Goal: Information Seeking & Learning: Compare options

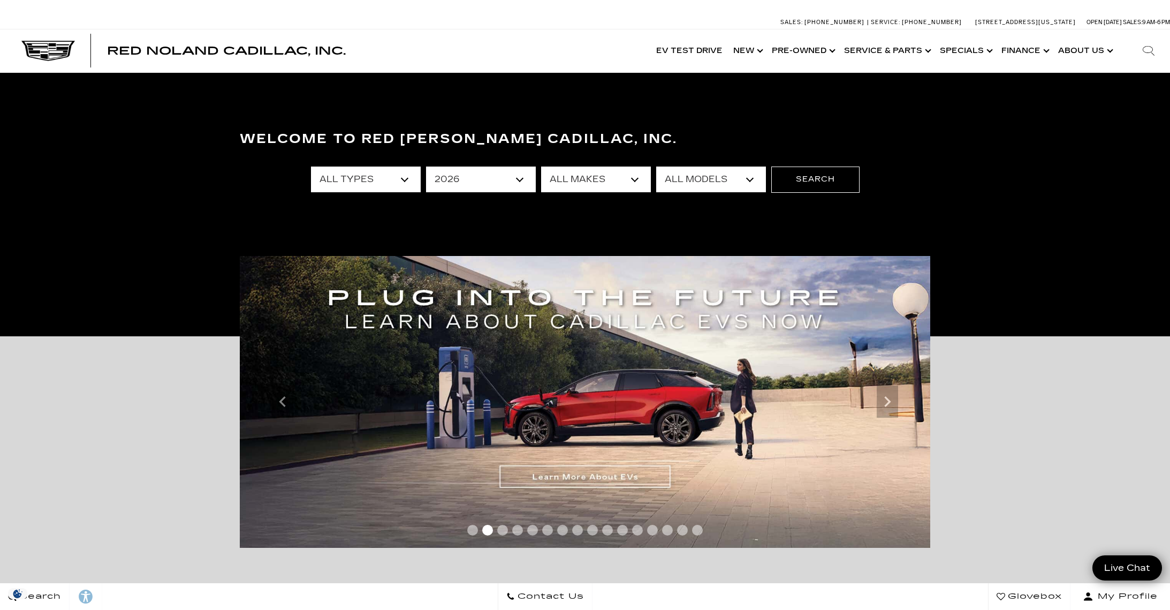
select select "2026"
select select "New"
click option "New" at bounding box center [0, 0] width 0 height 0
click at [426, 166] on select "All Years 2026" at bounding box center [481, 179] width 110 height 26
select select "Filter by year"
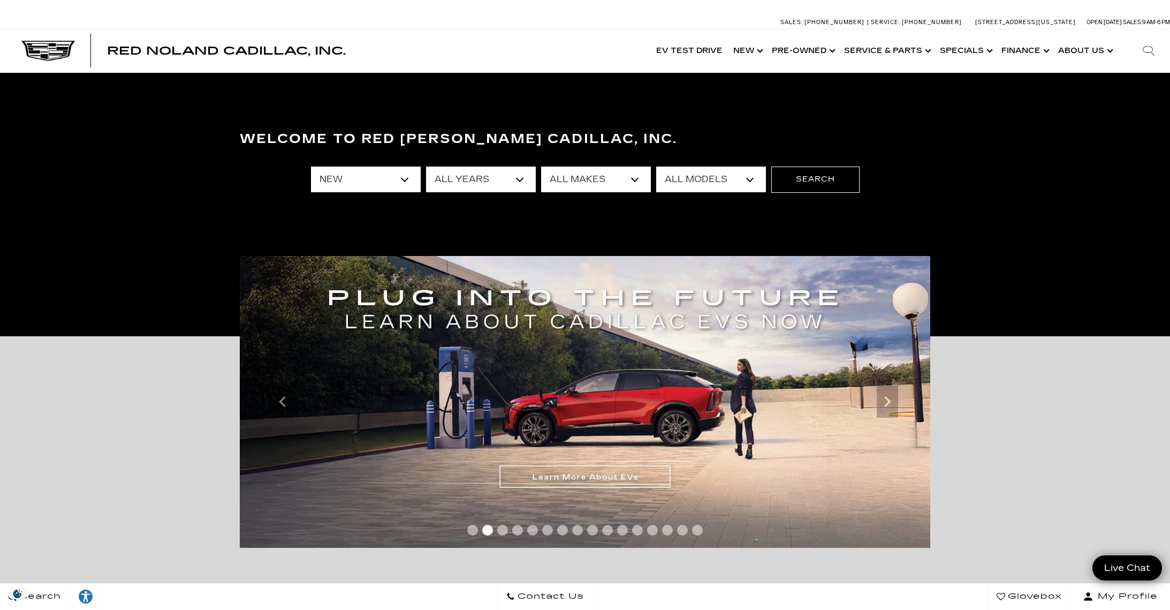
click option "All Years" at bounding box center [0, 0] width 0 height 0
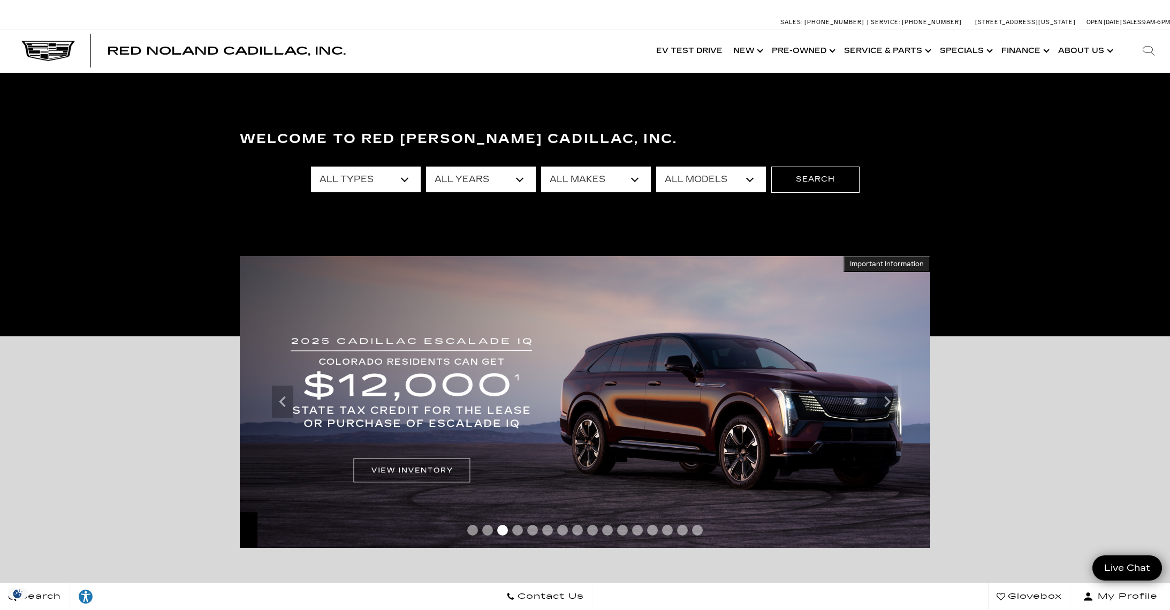
select select "Cadillac"
click option "Cadillac" at bounding box center [0, 0] width 0 height 0
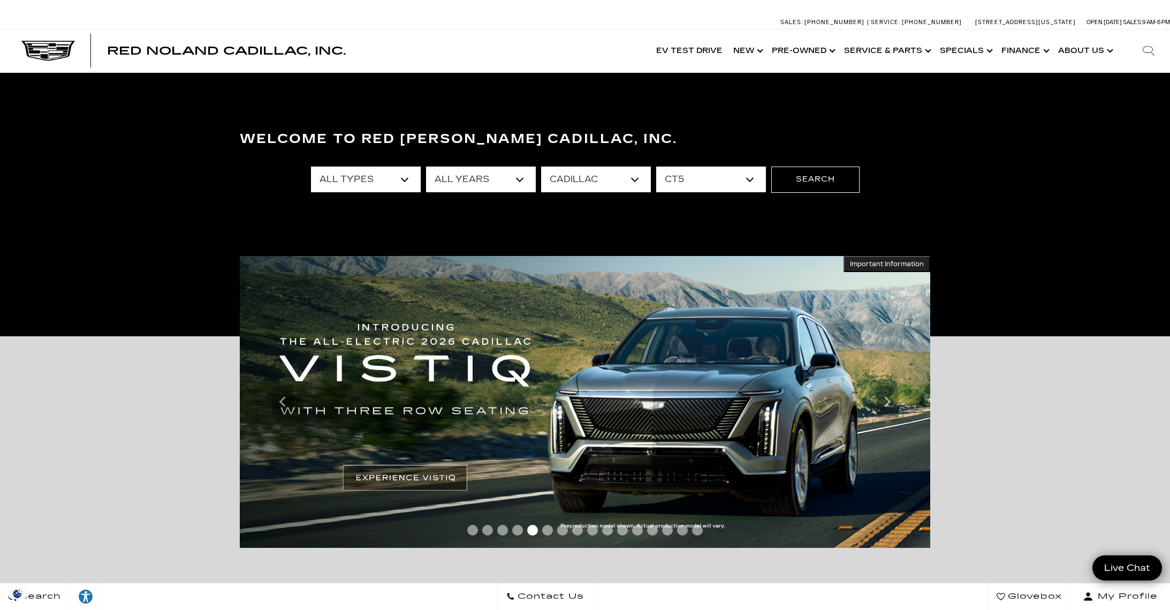
click option "CT5" at bounding box center [0, 0] width 0 height 0
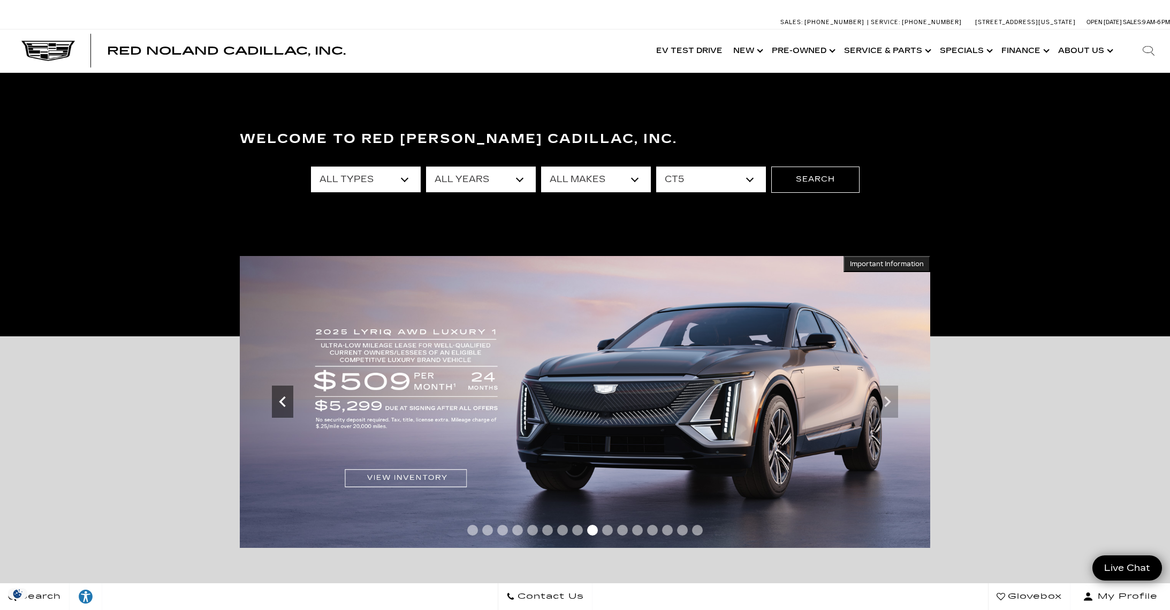
click at [283, 399] on icon "Previous slide" at bounding box center [282, 401] width 6 height 11
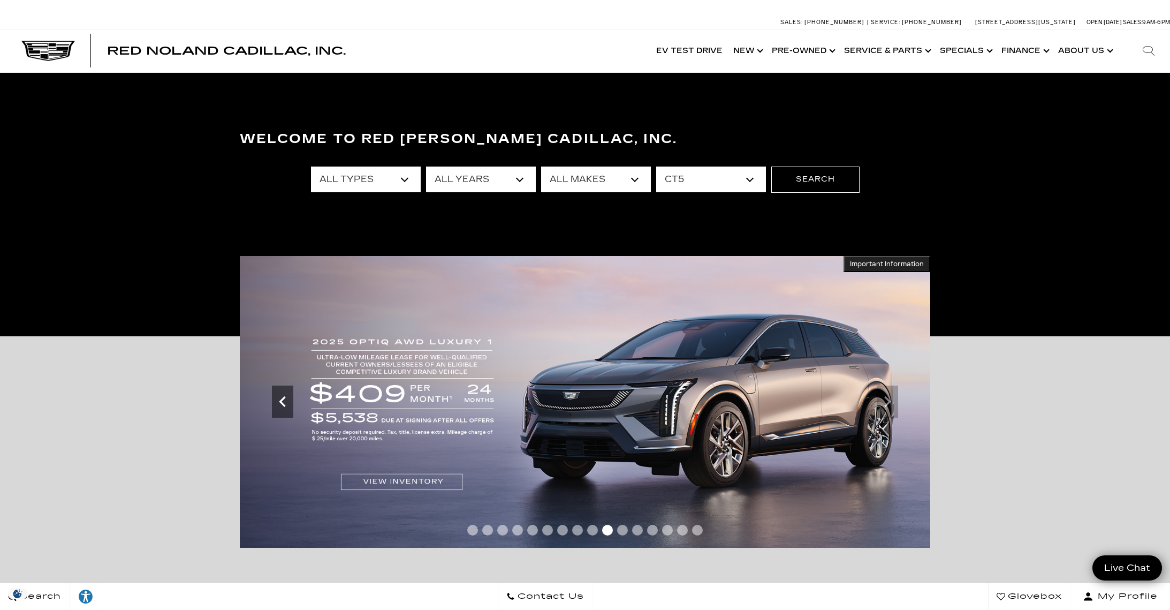
click at [283, 406] on icon "Previous slide" at bounding box center [282, 401] width 21 height 21
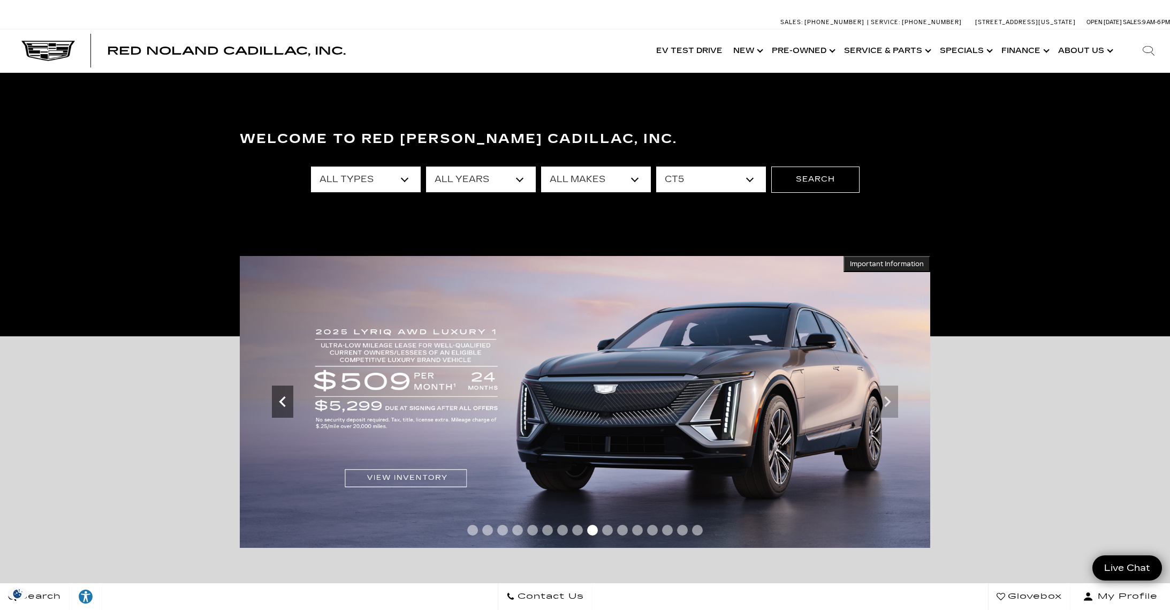
click at [283, 406] on icon "Previous slide" at bounding box center [282, 401] width 21 height 21
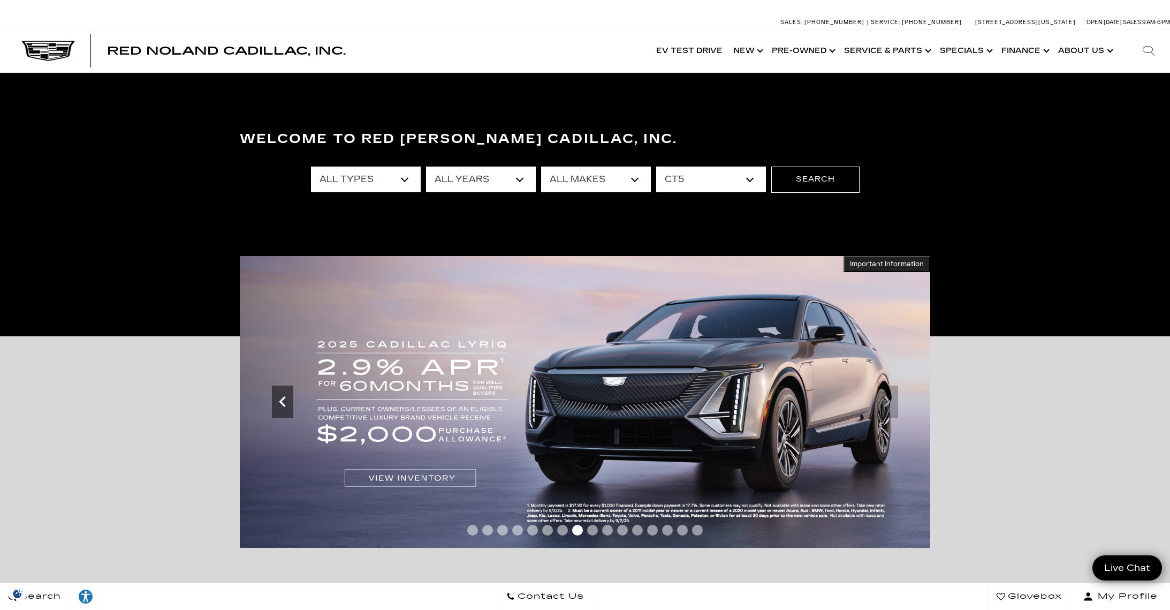
click at [283, 406] on icon "Previous slide" at bounding box center [282, 401] width 21 height 21
click at [474, 534] on span "Go to slide 1" at bounding box center [472, 529] width 11 height 11
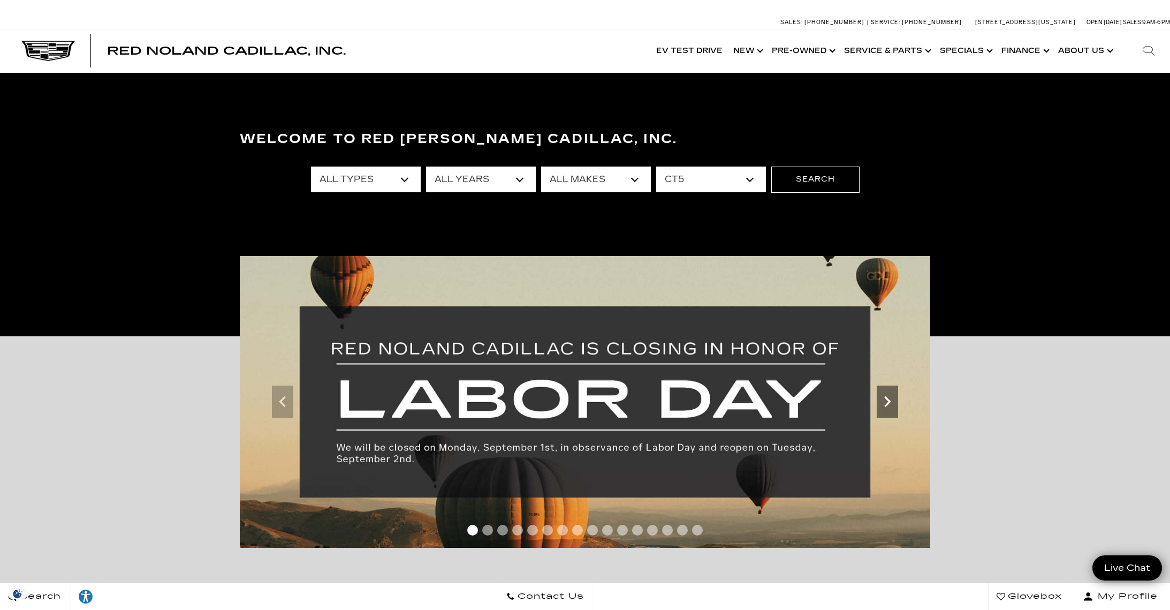
click at [891, 408] on icon "Next slide" at bounding box center [887, 401] width 21 height 21
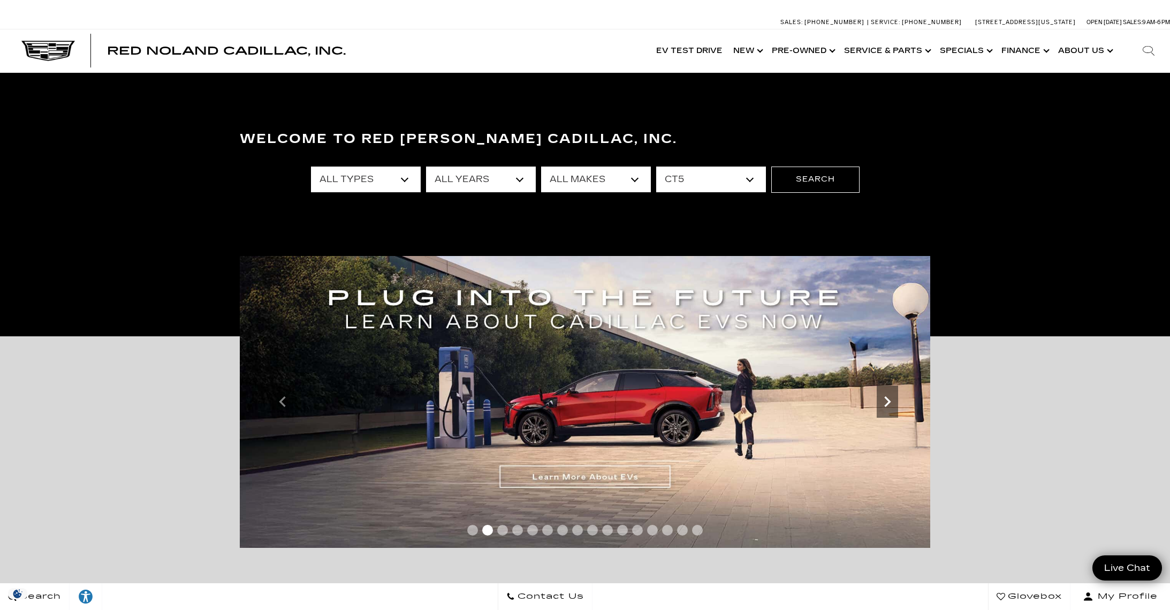
click at [891, 408] on icon "Next slide" at bounding box center [887, 401] width 21 height 21
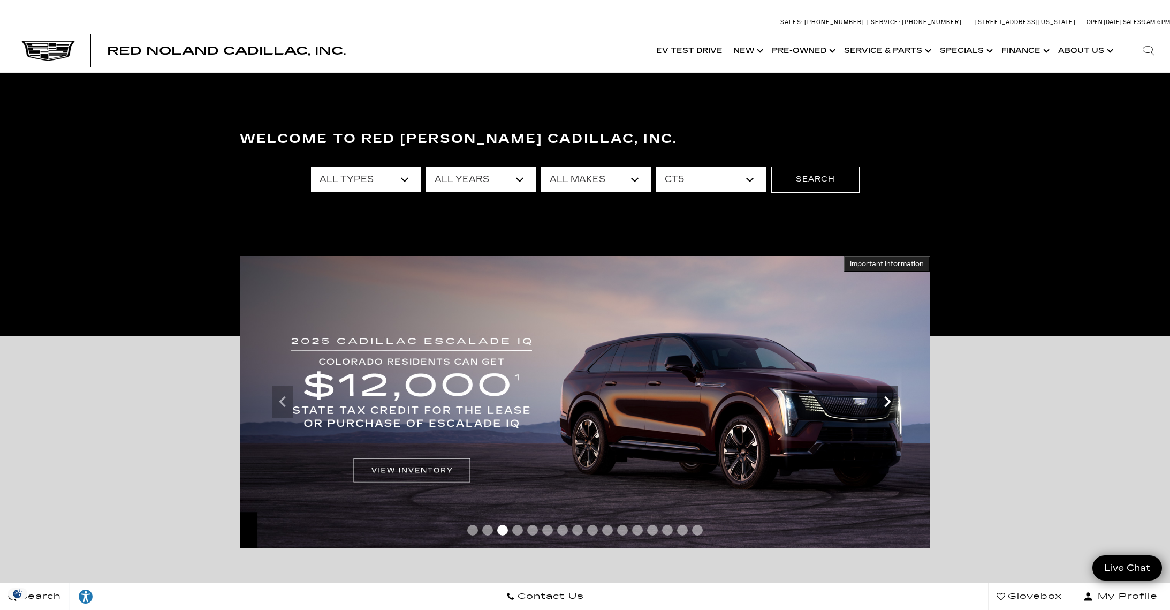
click at [891, 408] on icon "Next slide" at bounding box center [887, 401] width 21 height 21
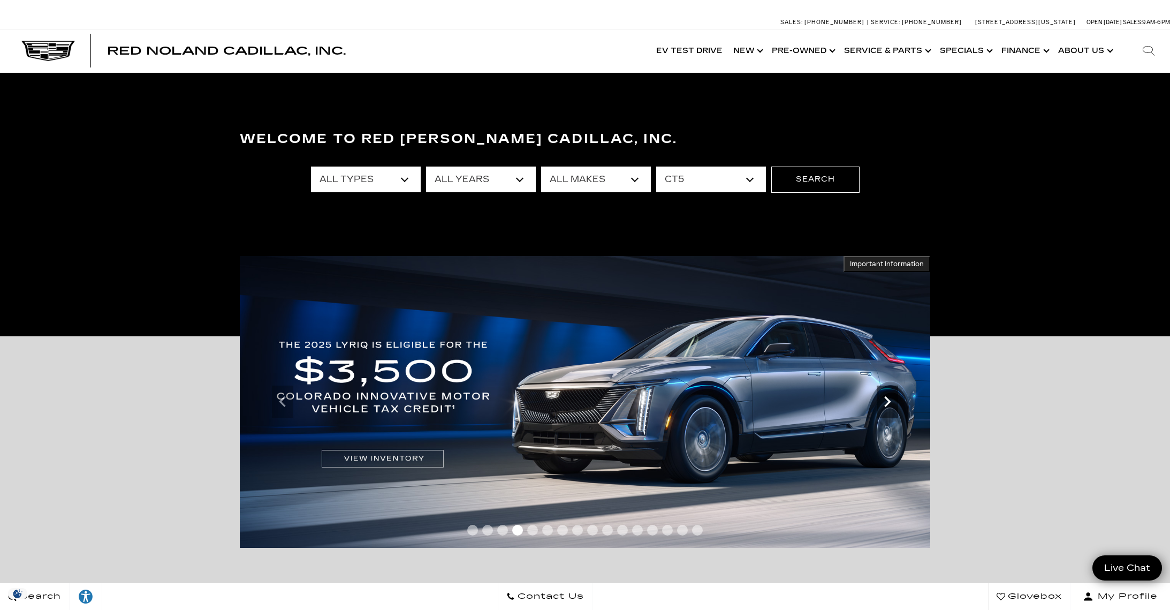
click at [891, 408] on icon "Next slide" at bounding box center [887, 401] width 21 height 21
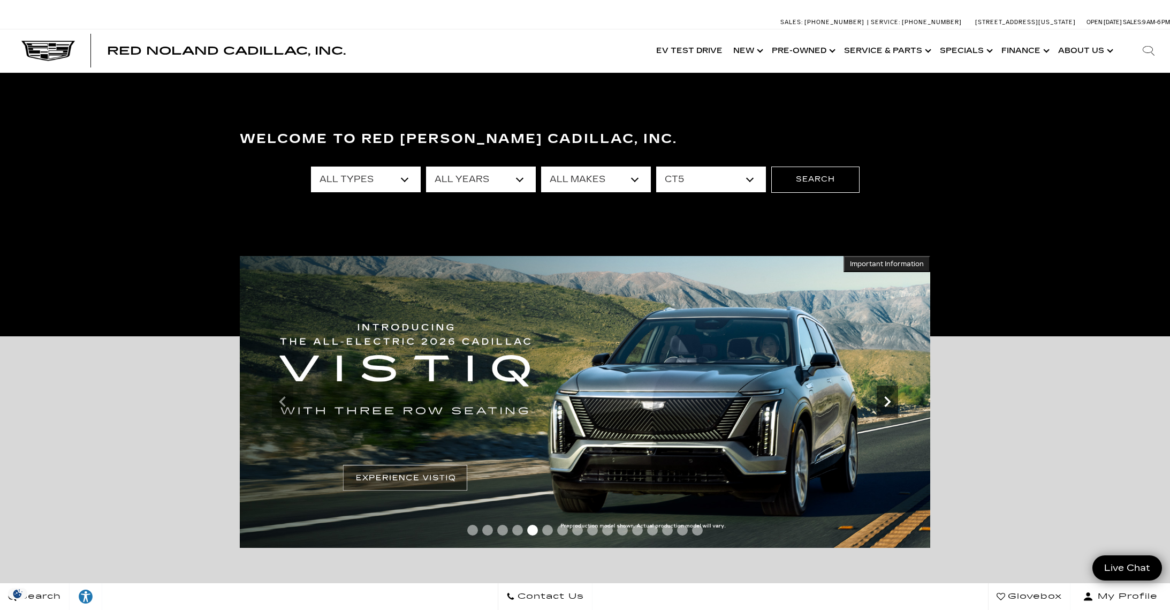
click at [891, 408] on icon "Next slide" at bounding box center [887, 401] width 21 height 21
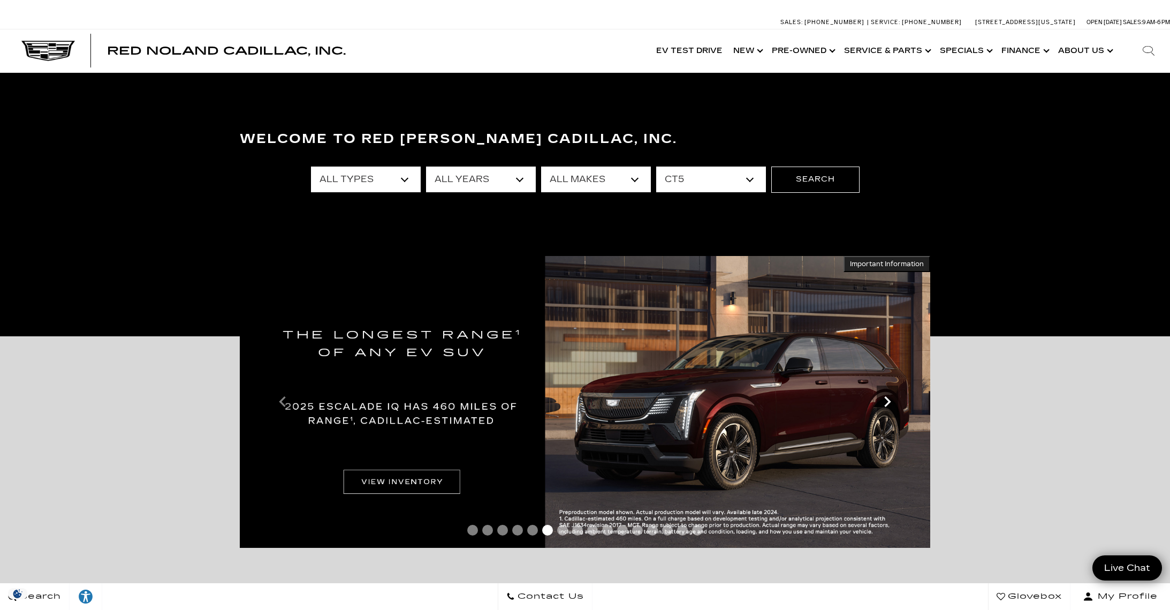
click at [891, 408] on icon "Next slide" at bounding box center [887, 401] width 21 height 21
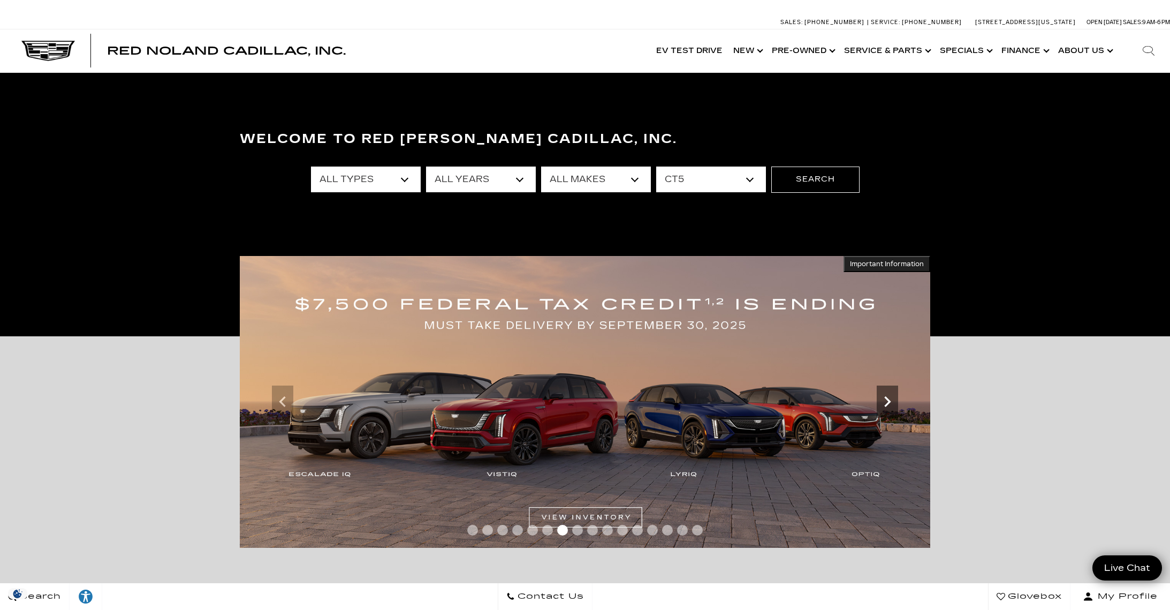
click at [891, 408] on icon "Next slide" at bounding box center [887, 401] width 21 height 21
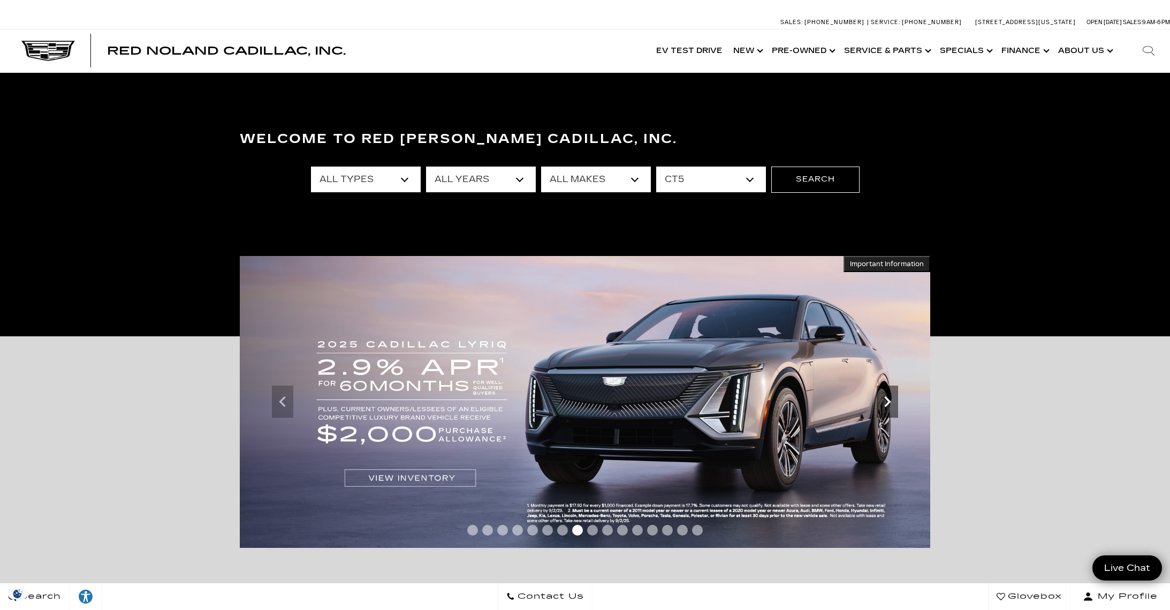
click at [891, 408] on icon "Next slide" at bounding box center [887, 401] width 21 height 21
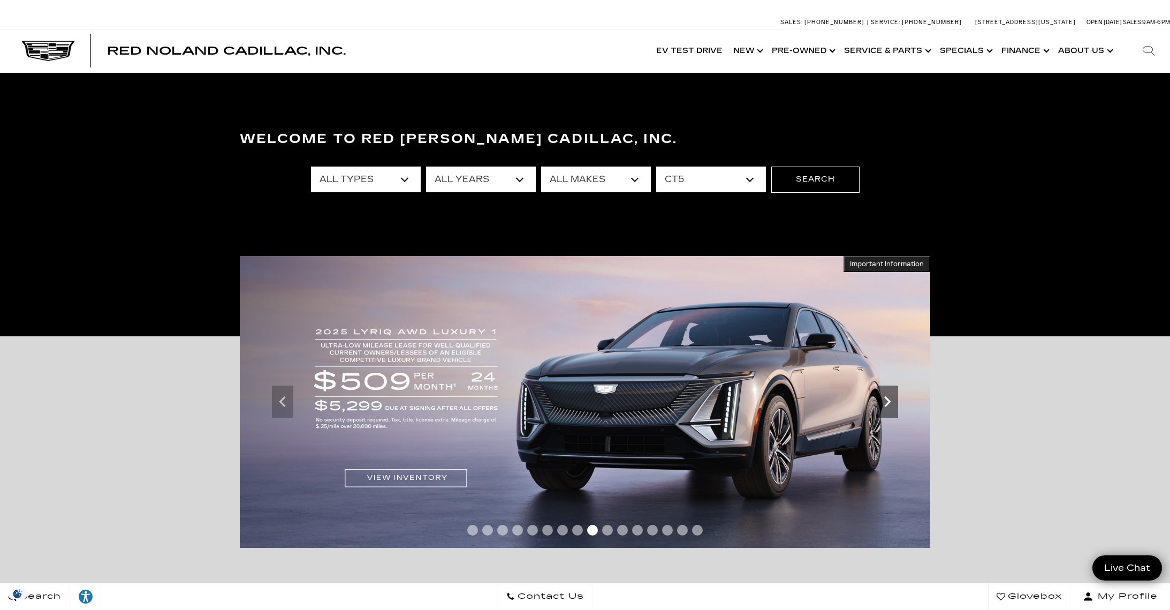
click at [891, 408] on icon "Next slide" at bounding box center [887, 401] width 21 height 21
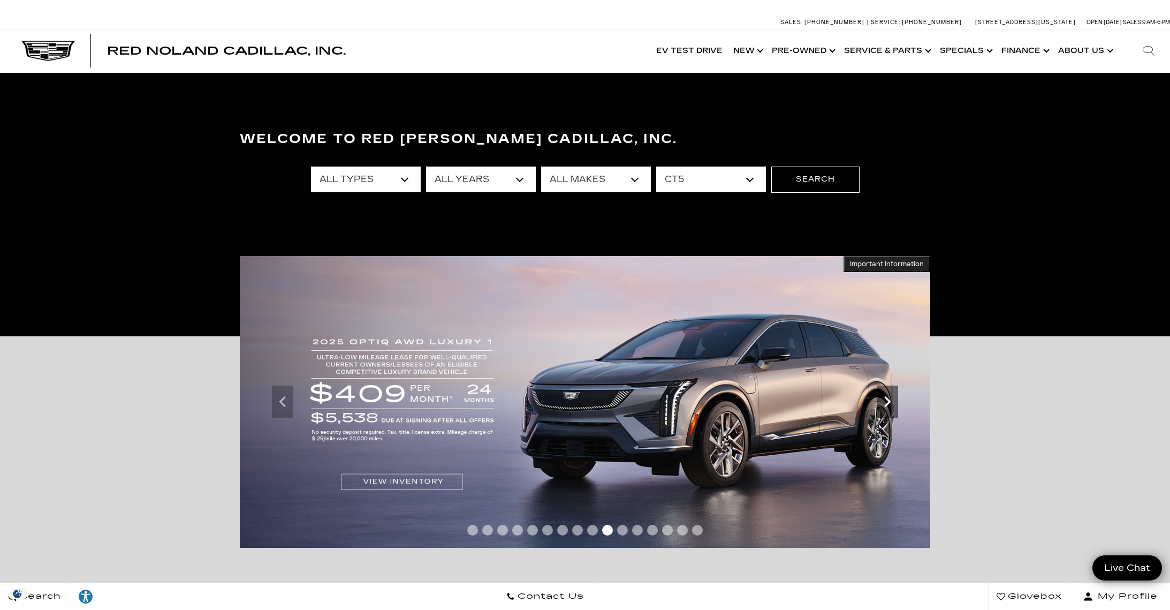
click at [891, 408] on icon "Next slide" at bounding box center [887, 401] width 21 height 21
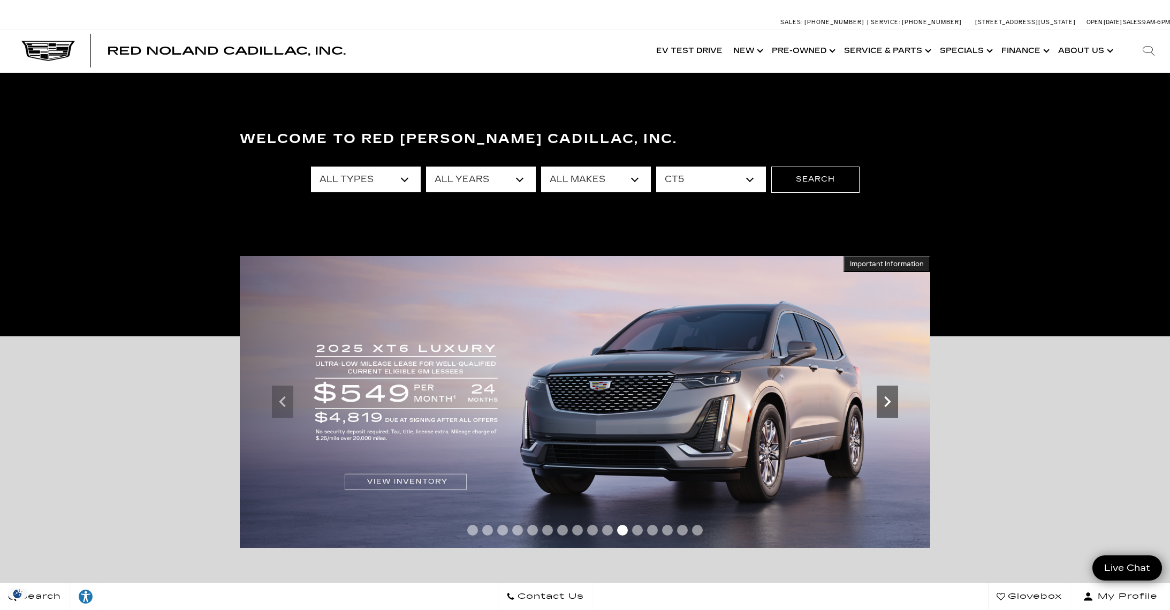
click at [891, 408] on icon "Next slide" at bounding box center [887, 401] width 21 height 21
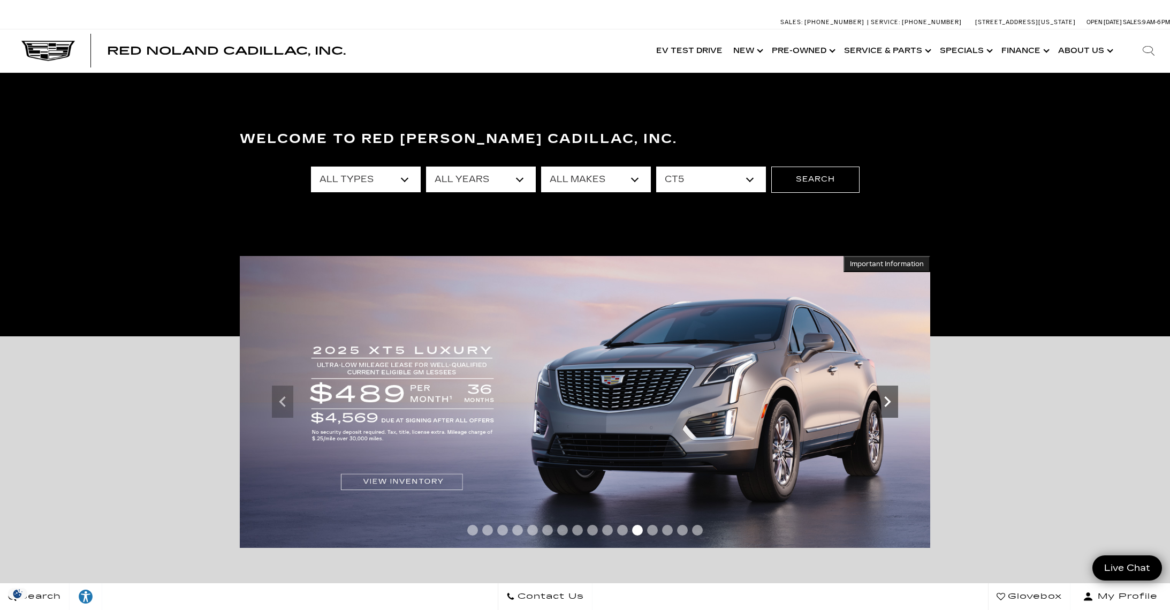
click at [891, 408] on icon "Next slide" at bounding box center [887, 401] width 21 height 21
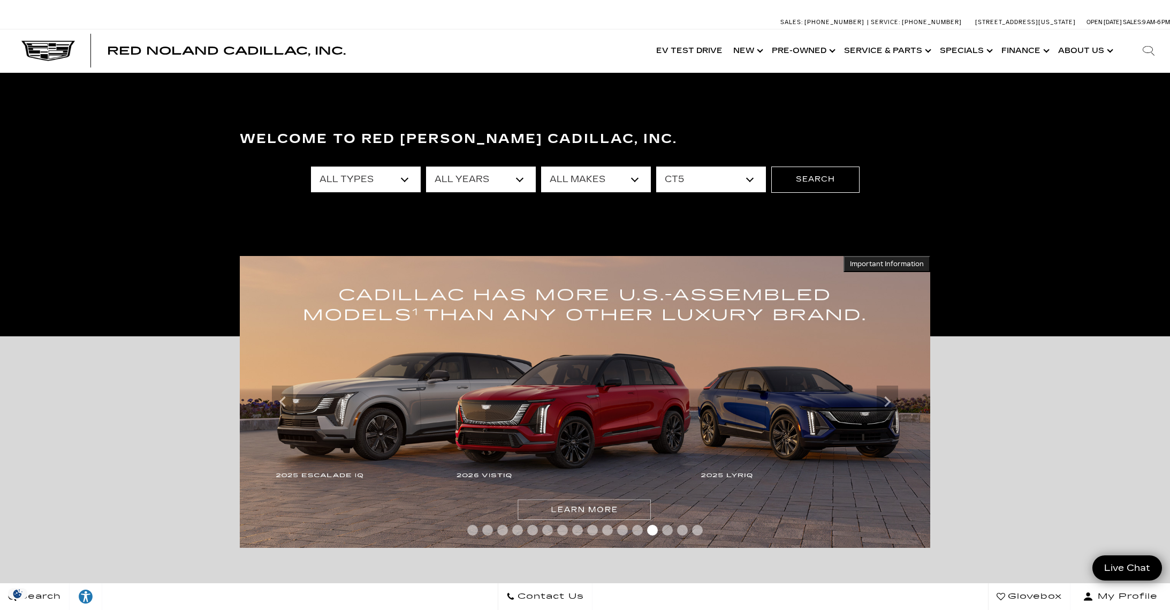
select select "XT6"
click option "XT6" at bounding box center [0, 0] width 0 height 0
click at [802, 179] on button "Search" at bounding box center [815, 179] width 88 height 26
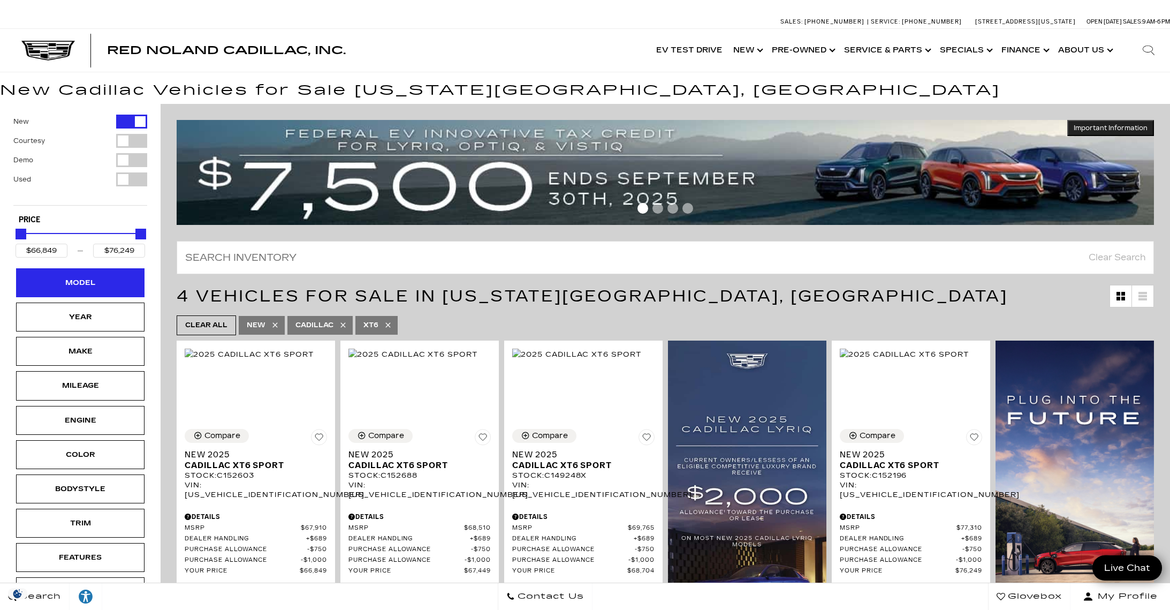
click at [86, 286] on div "Model" at bounding box center [81, 283] width 54 height 12
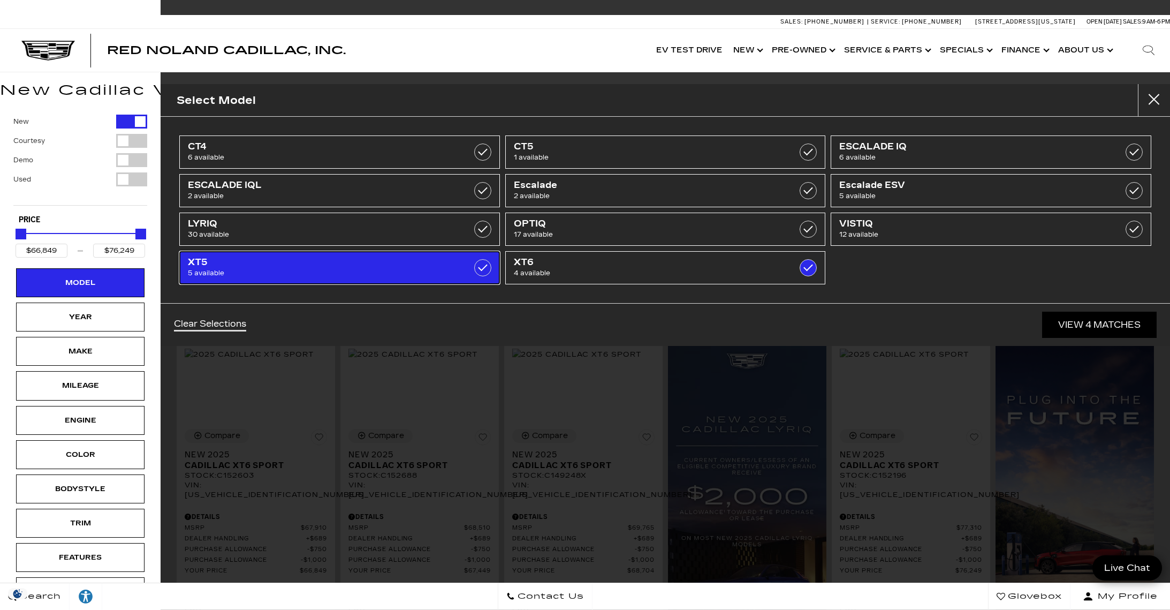
click at [486, 268] on label at bounding box center [482, 267] width 17 height 17
type input "$60,074"
checkbox input "true"
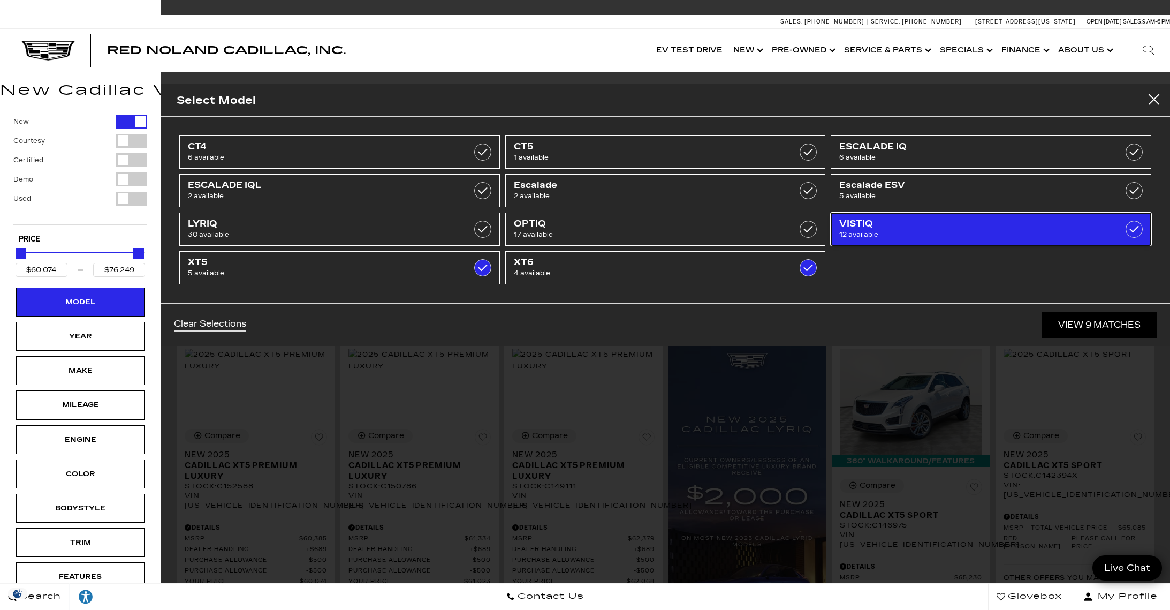
click at [1137, 233] on label at bounding box center [1133, 228] width 17 height 17
type input "$99,315"
checkbox input "true"
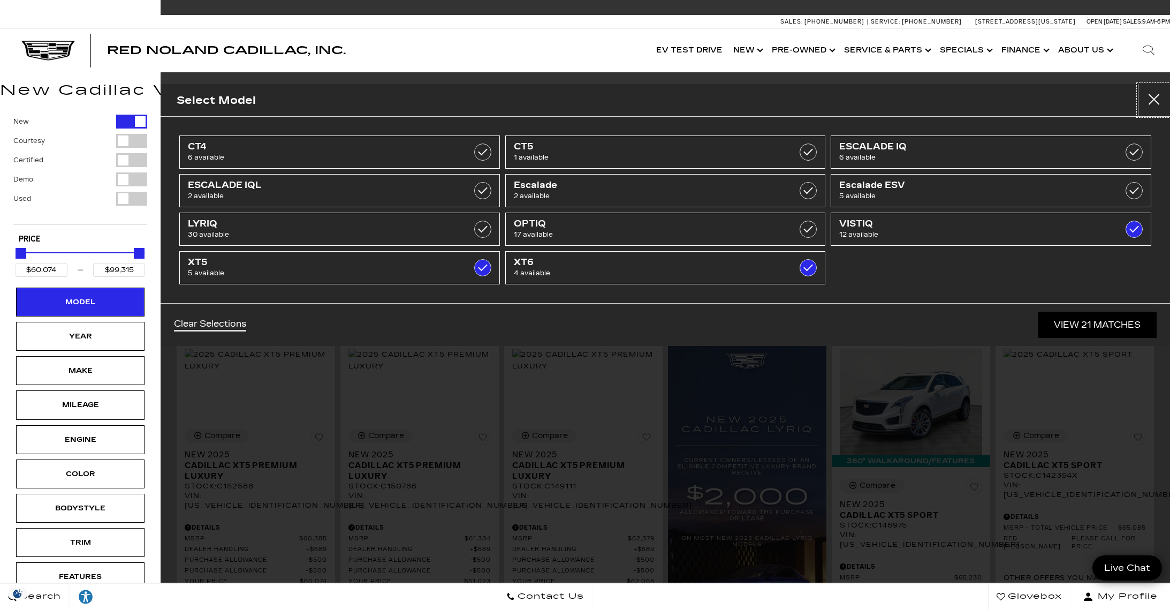
click at [1163, 101] on button "Close" at bounding box center [1154, 100] width 32 height 32
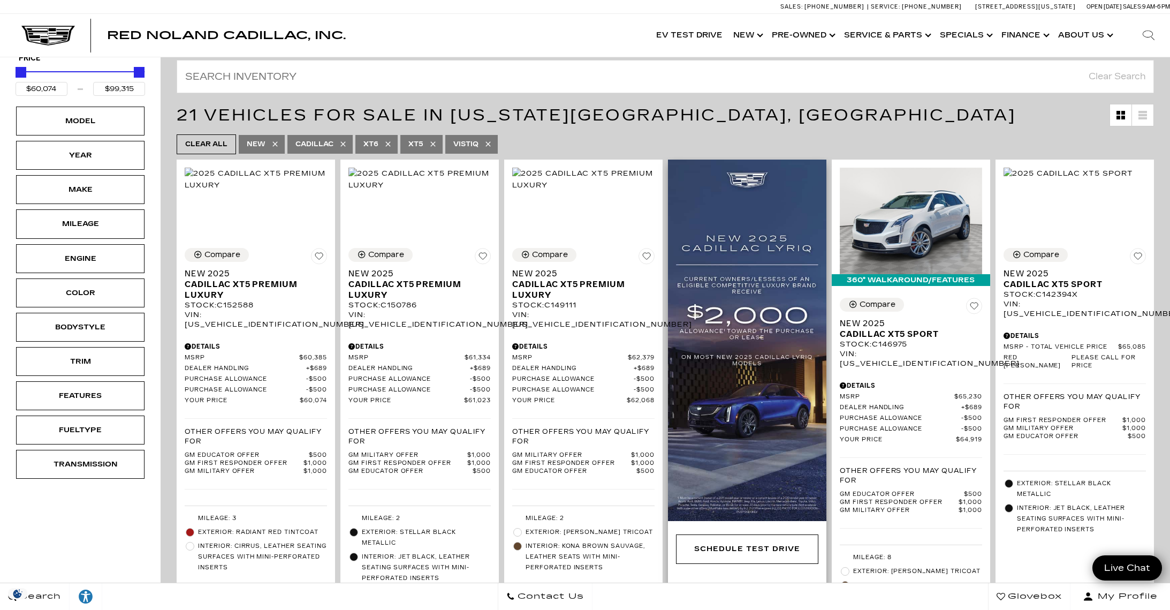
scroll to position [181, 0]
click at [602, 191] on img at bounding box center [583, 179] width 142 height 24
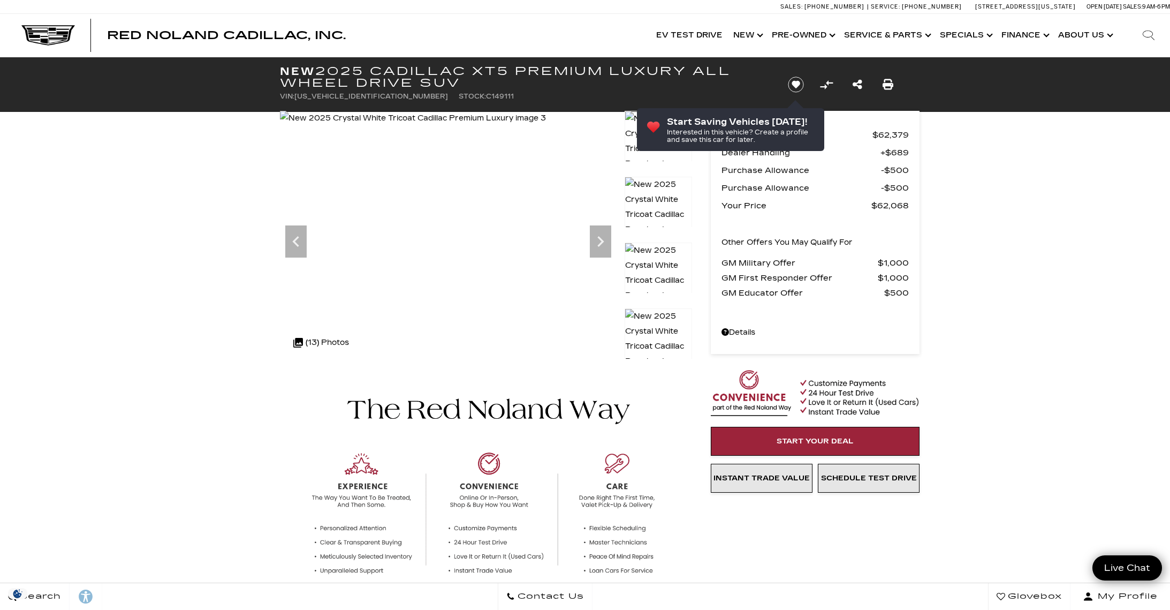
click at [599, 243] on icon "Next" at bounding box center [600, 241] width 6 height 11
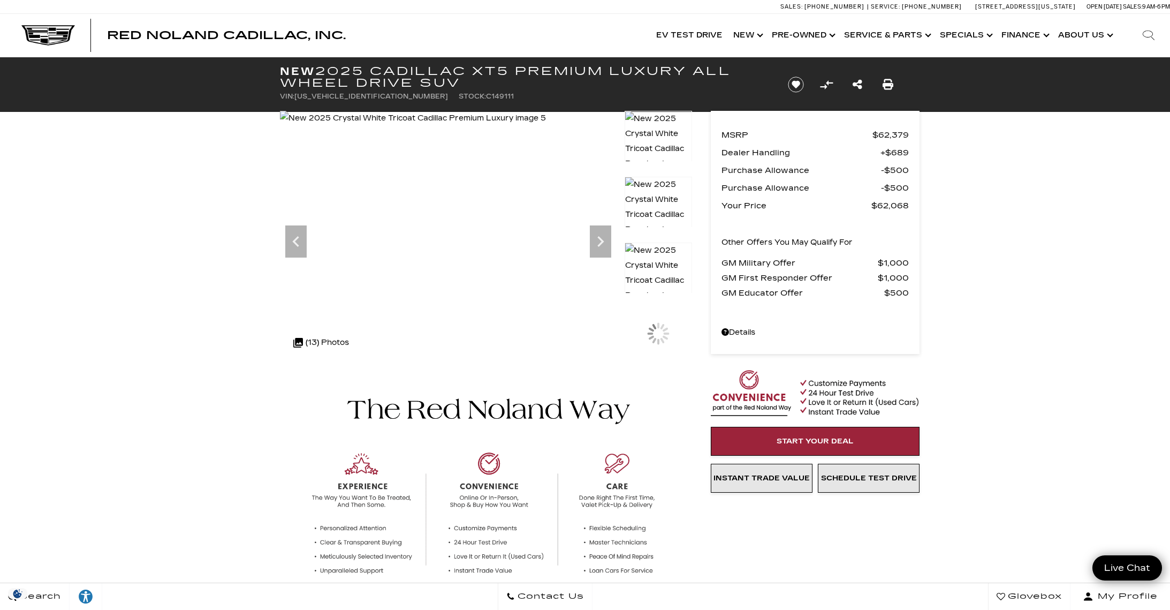
click at [599, 243] on icon "Next" at bounding box center [600, 241] width 6 height 11
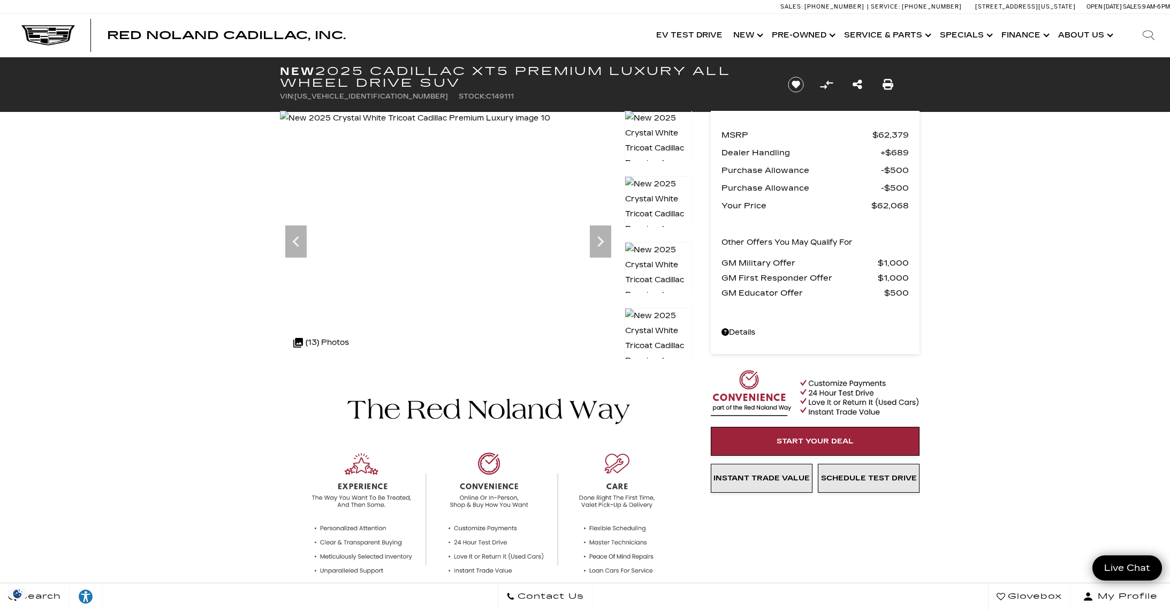
click at [599, 243] on icon "Next" at bounding box center [600, 241] width 6 height 11
click at [550, 126] on img at bounding box center [415, 118] width 270 height 15
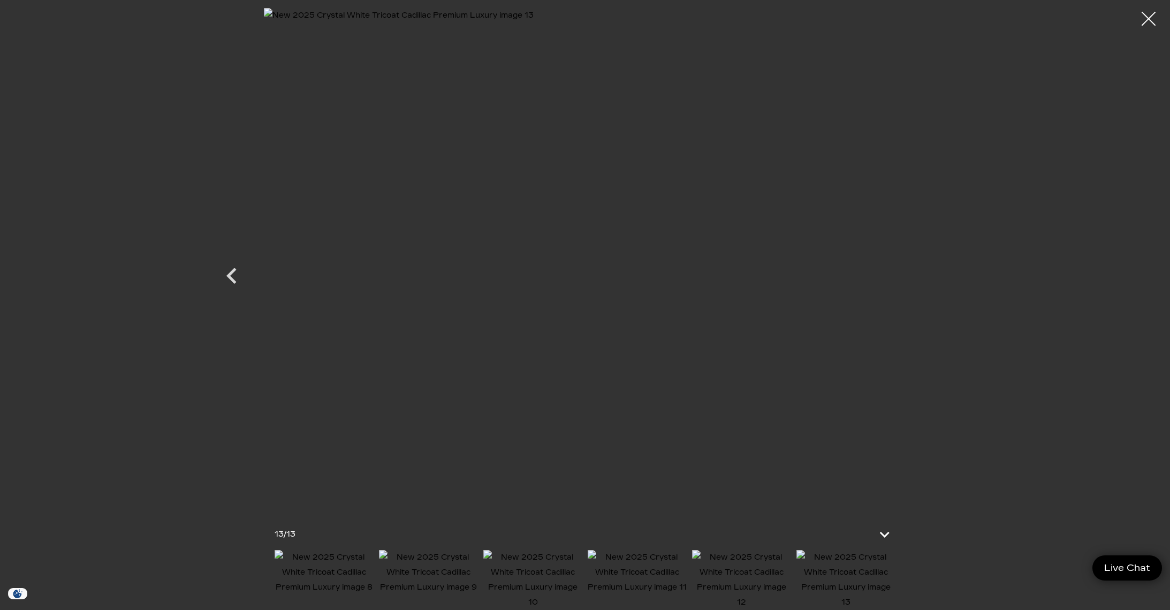
click at [1149, 19] on div at bounding box center [1148, 19] width 28 height 28
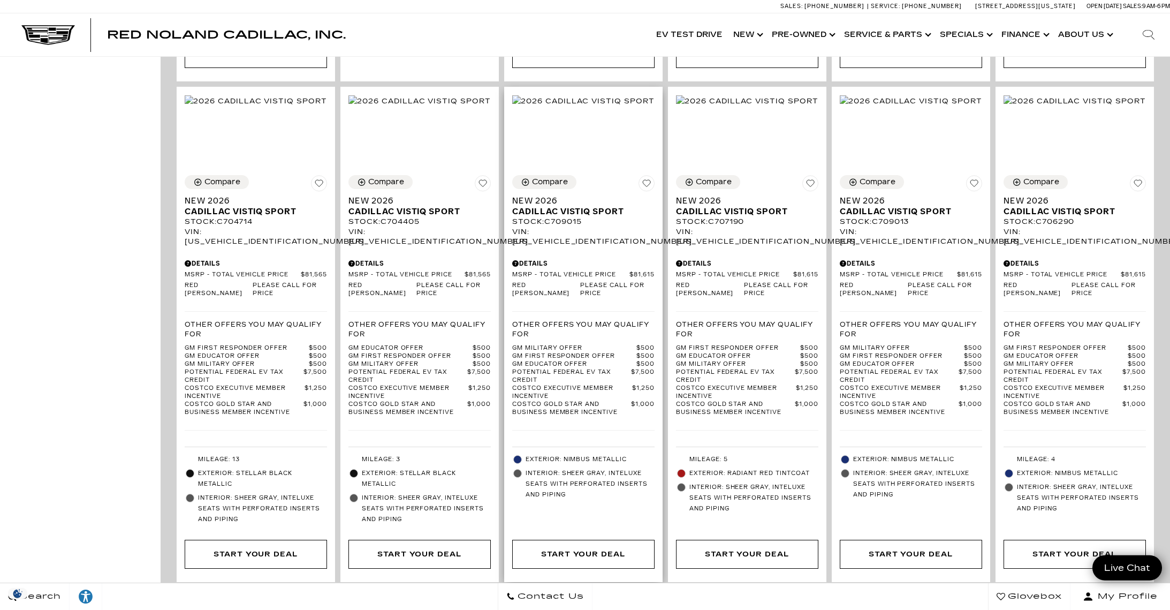
scroll to position [1306, 0]
click at [595, 105] on img at bounding box center [583, 100] width 142 height 12
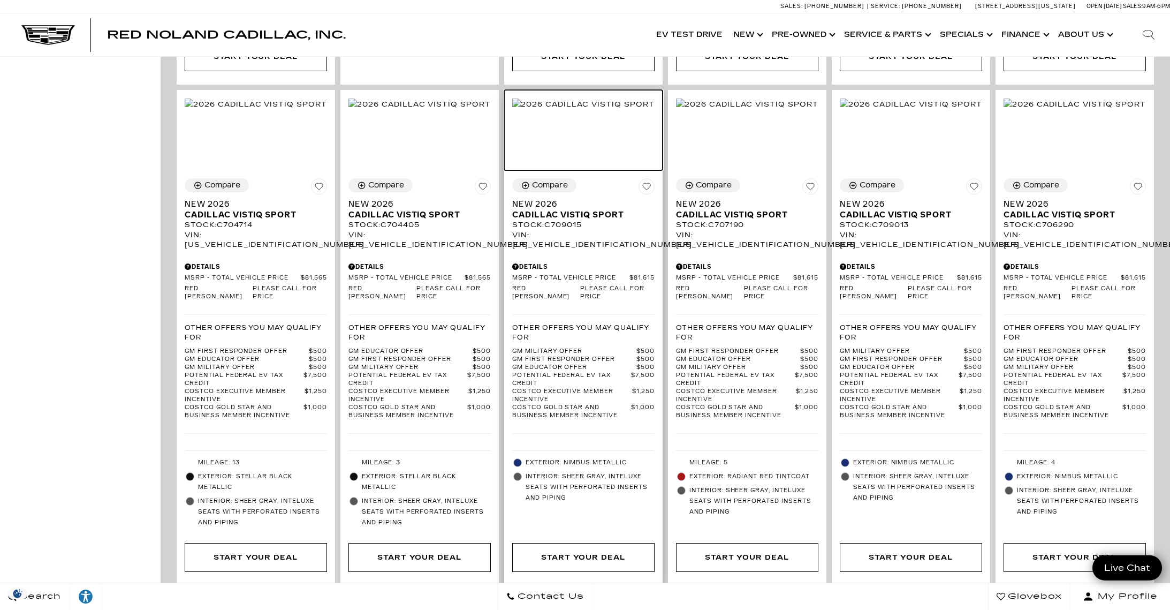
scroll to position [1301, 0]
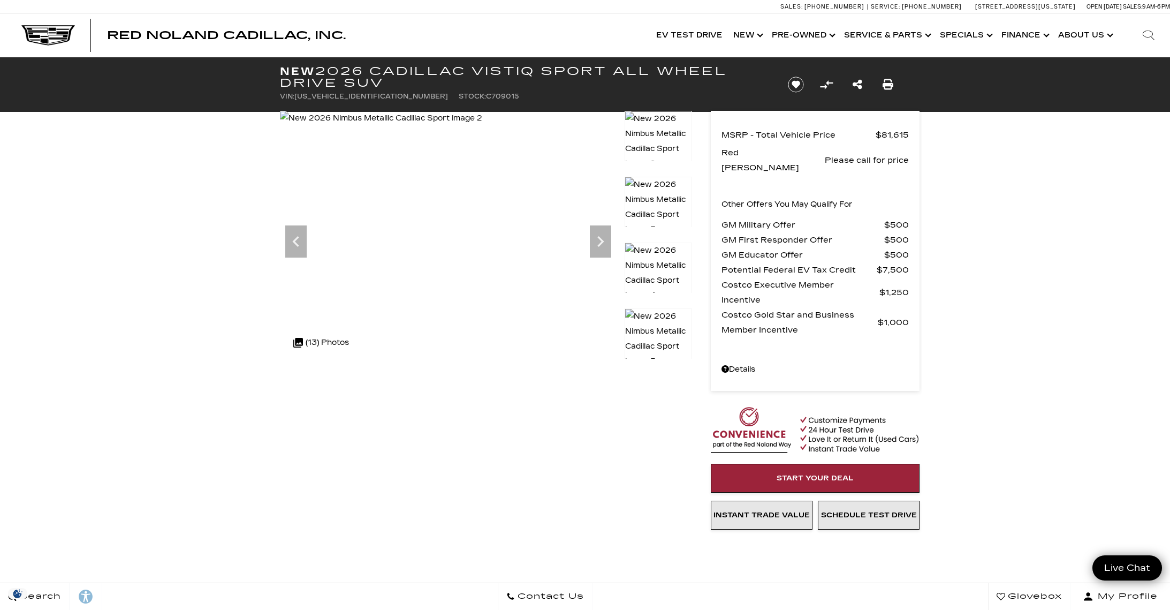
click at [604, 241] on icon "Next" at bounding box center [600, 241] width 21 height 21
